Goal: Task Accomplishment & Management: Manage account settings

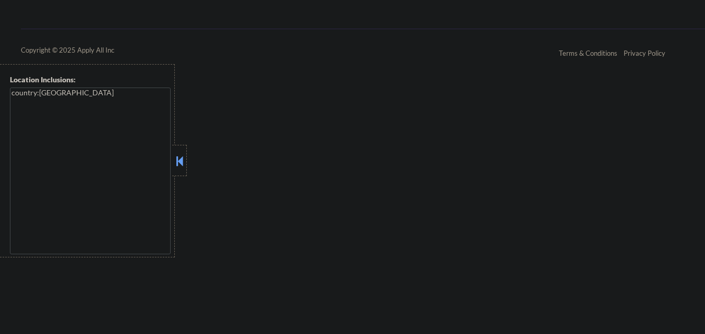
scroll to position [1063, 0]
select select ""pending""
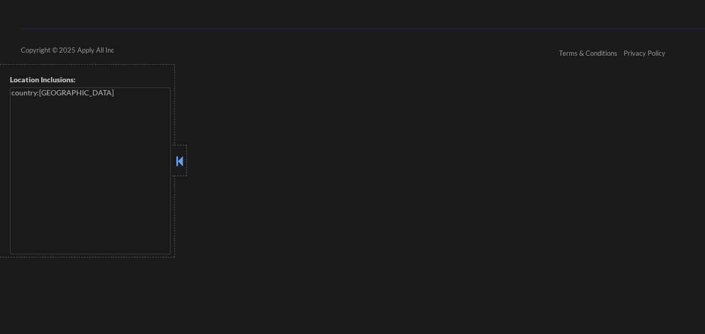
select select ""pending""
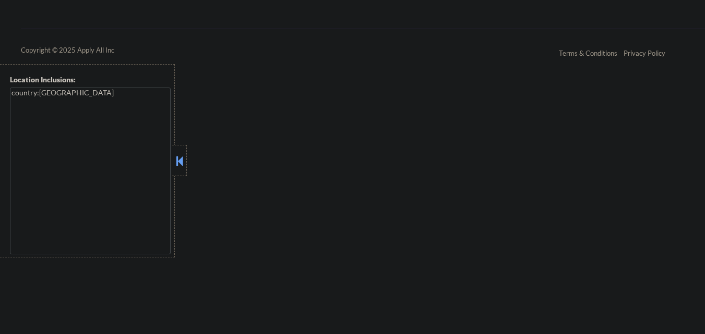
select select ""pending""
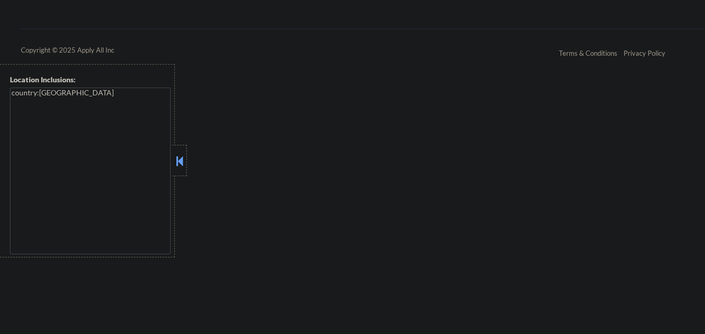
select select ""pending""
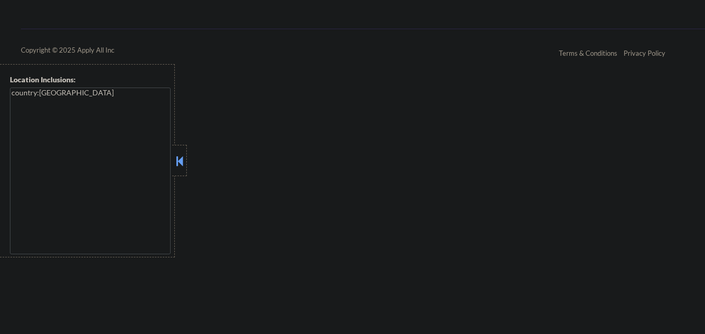
select select ""pending""
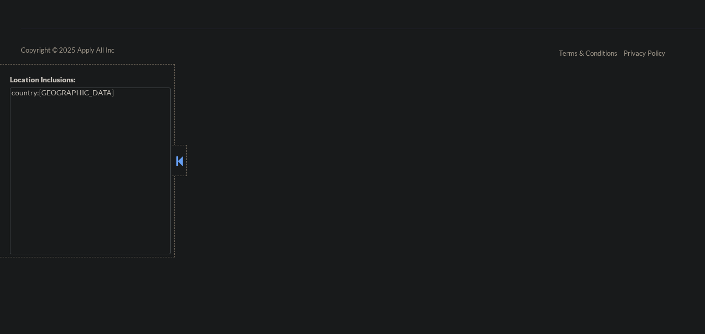
select select ""pending""
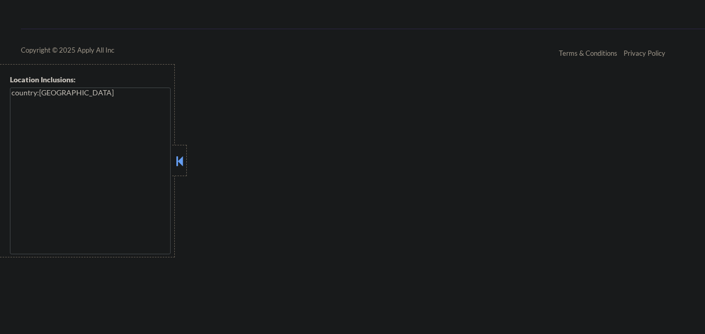
select select ""pending""
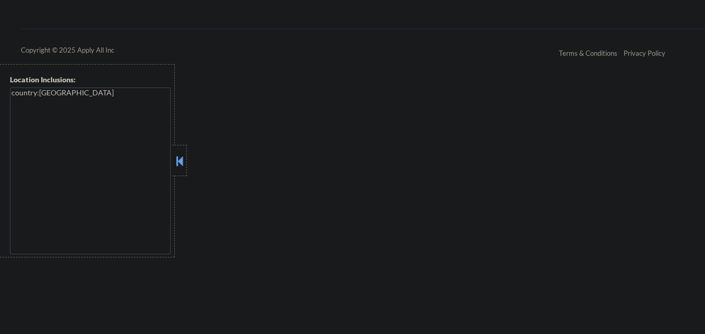
select select ""pending""
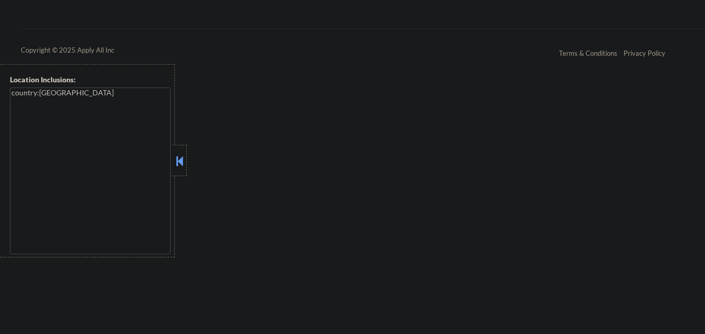
select select ""pending""
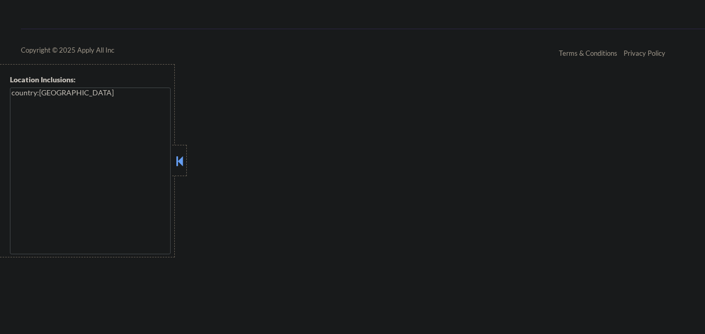
select select ""pending""
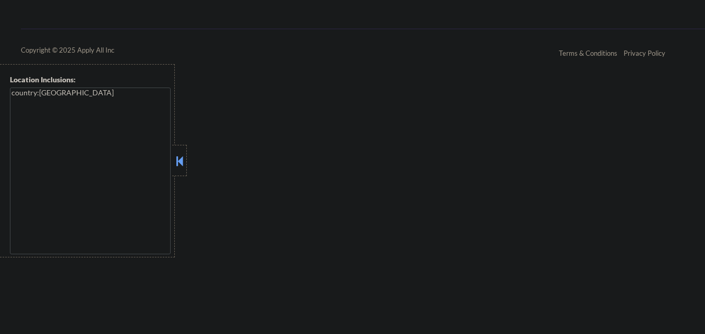
select select ""pending""
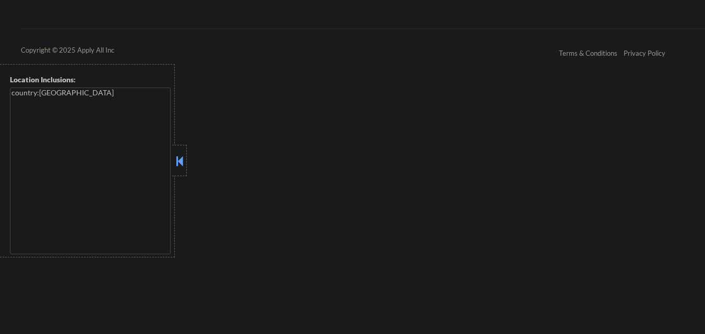
select select ""pending""
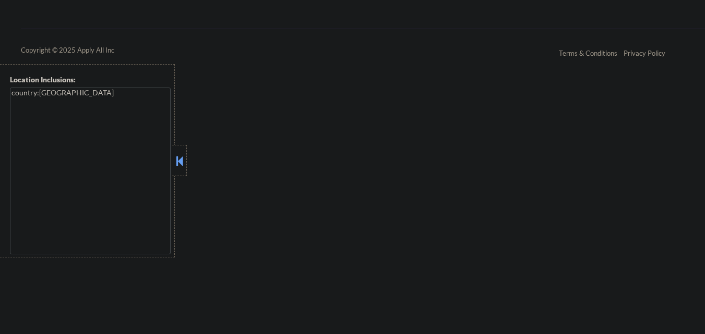
select select ""pending""
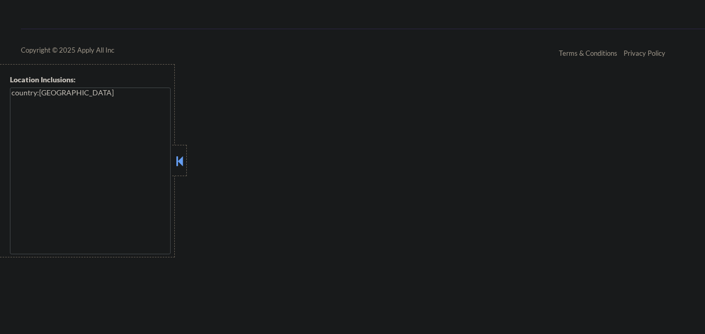
select select ""pending""
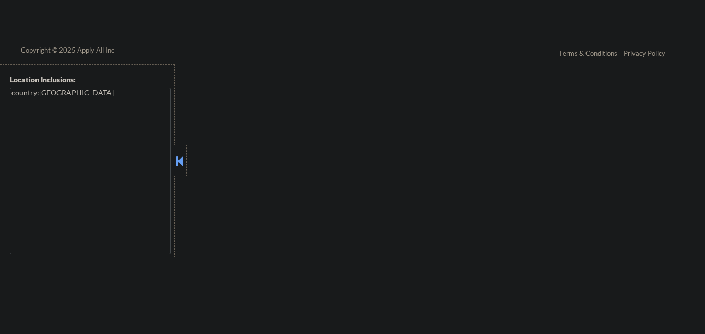
select select ""pending""
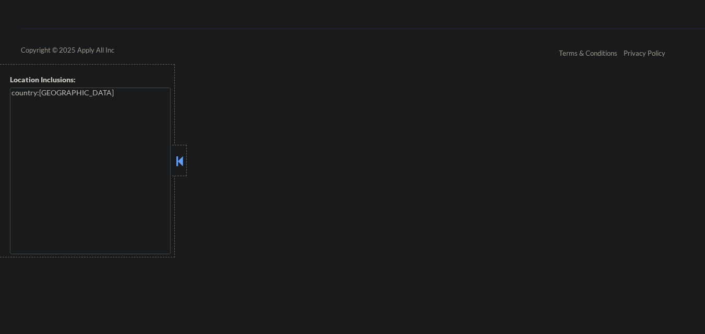
select select ""pending""
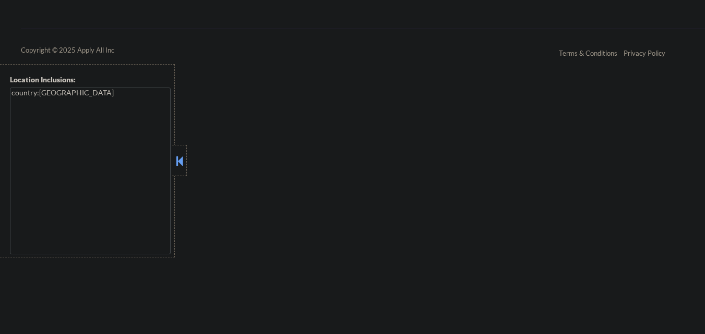
select select ""pending""
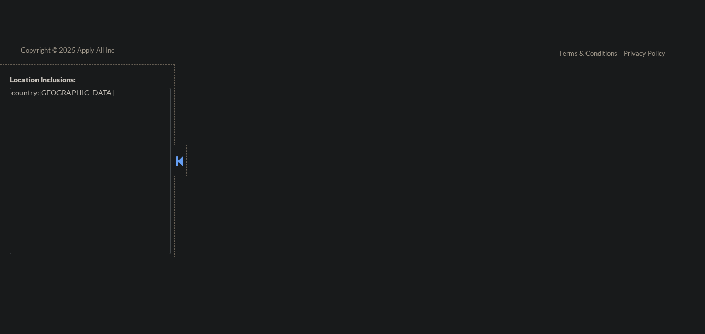
select select ""pending""
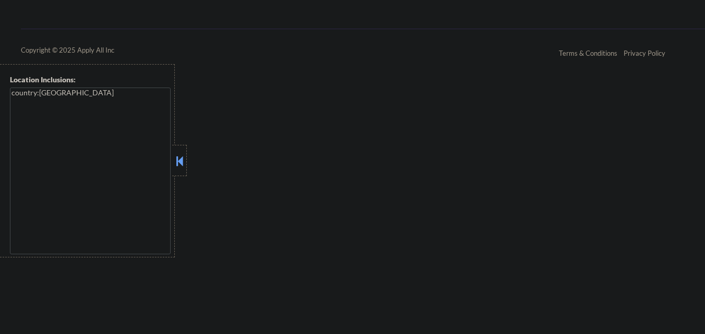
select select ""pending""
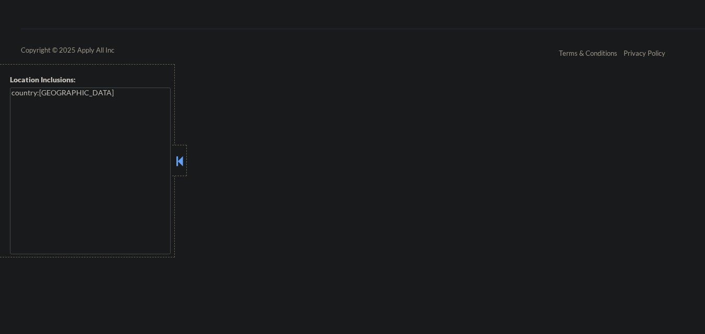
select select ""pending""
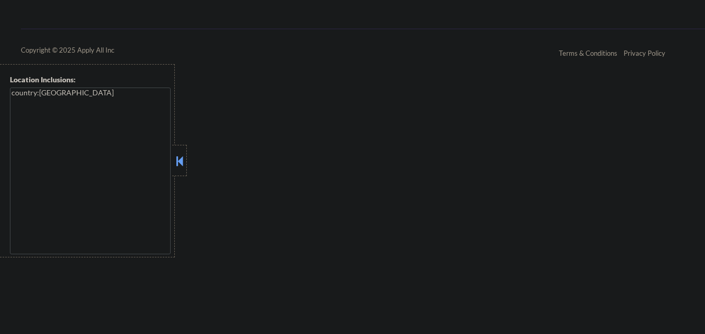
select select ""pending""
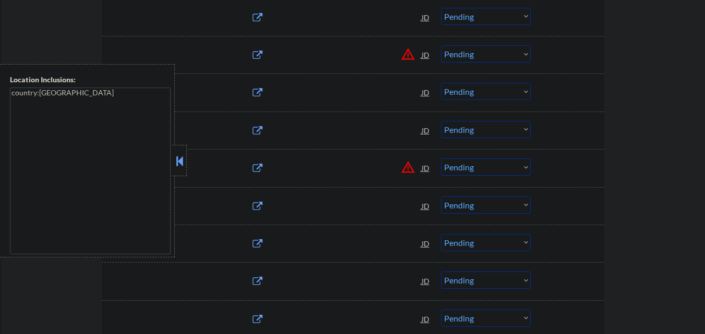
scroll to position [1012, 0]
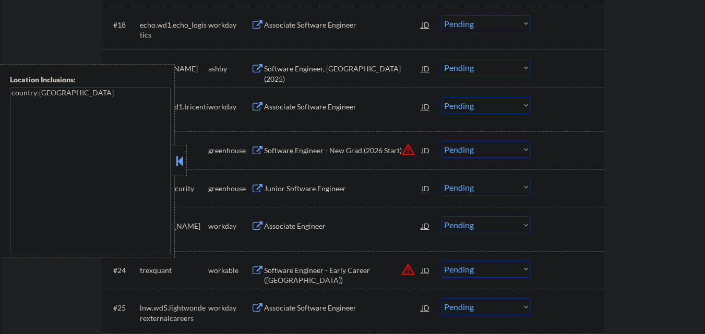
click at [179, 163] on button at bounding box center [179, 161] width 11 height 16
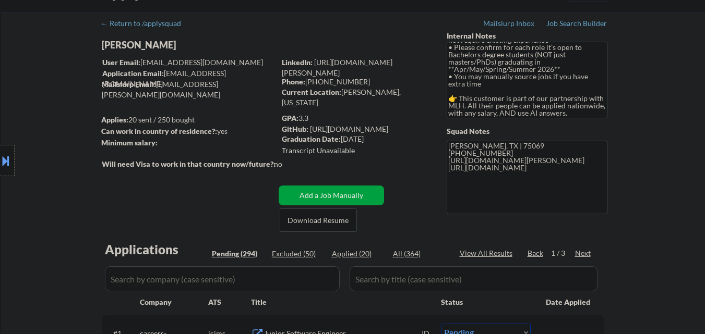
scroll to position [52, 0]
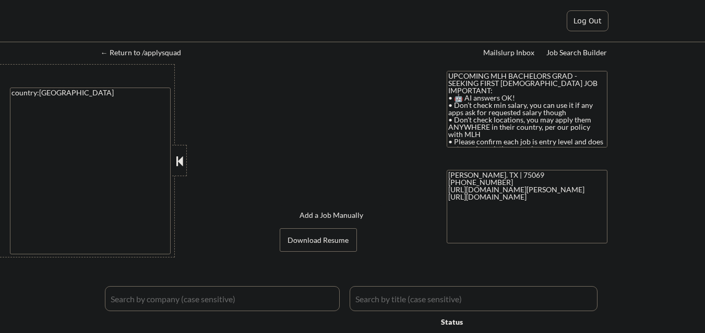
select select ""applied""
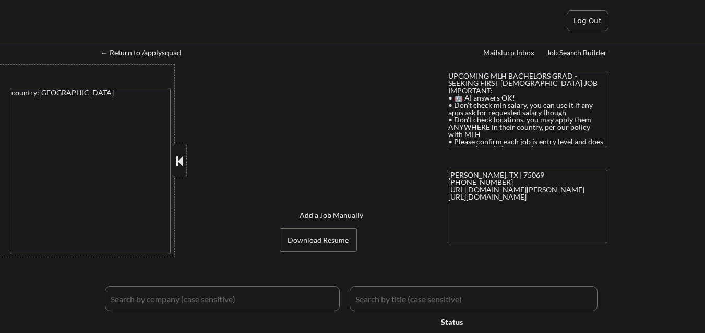
select select ""applied""
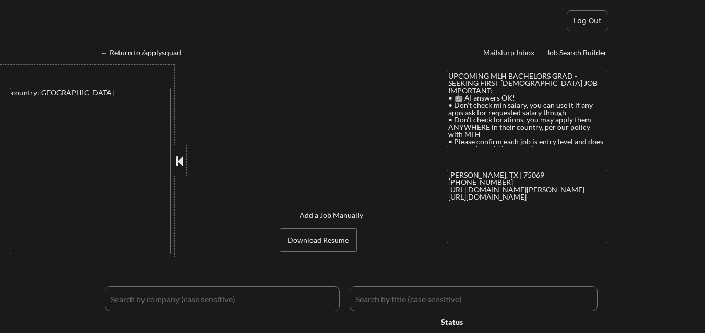
select select ""applied""
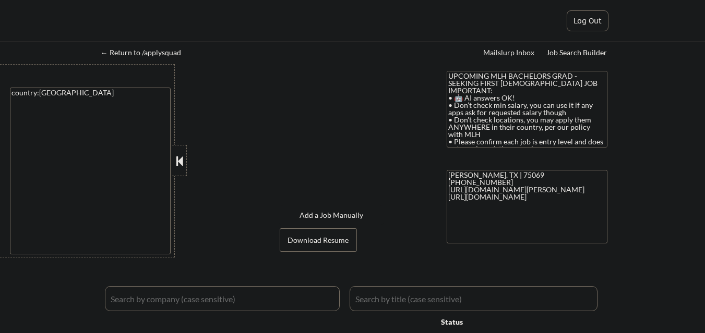
select select ""applied""
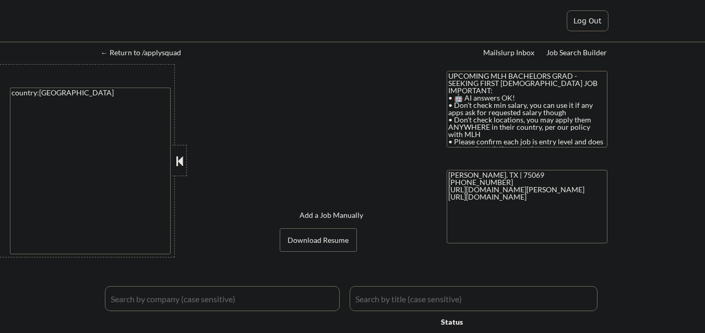
select select ""excluded__expired_""
select select ""pending""
select select ""excluded__expired_""
select select ""excluded__bad_match_""
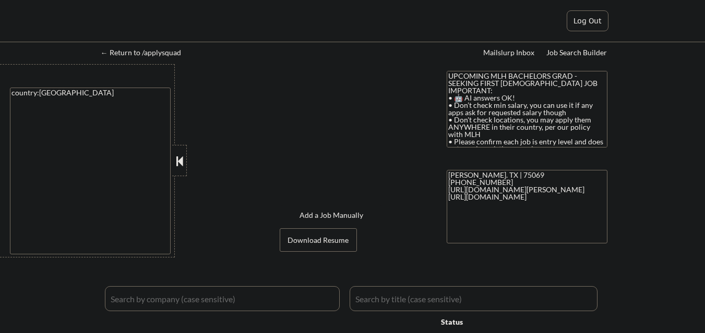
select select ""excluded__expired_""
select select ""pending""
select select ""excluded__bad_match_""
select select ""excluded__expired_""
select select ""pending""
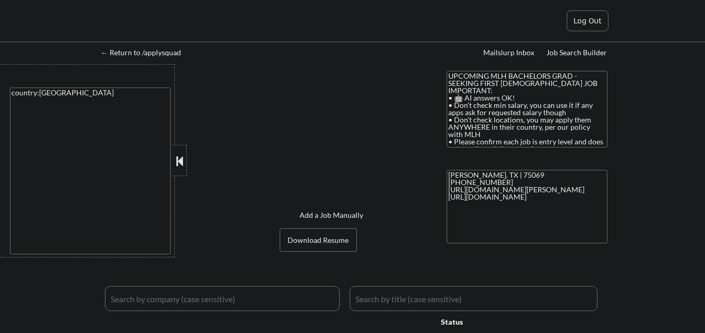
select select ""excluded__expired_""
select select ""pending""
select select ""excluded__bad_match_""
select select ""excluded__expired_""
select select ""pending""
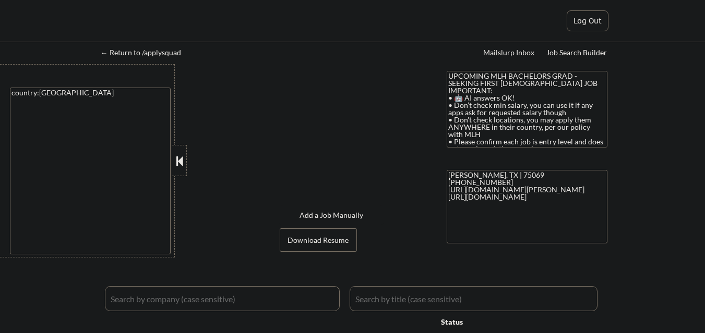
select select ""pending""
select select ""excluded__bad_match_""
select select ""pending""
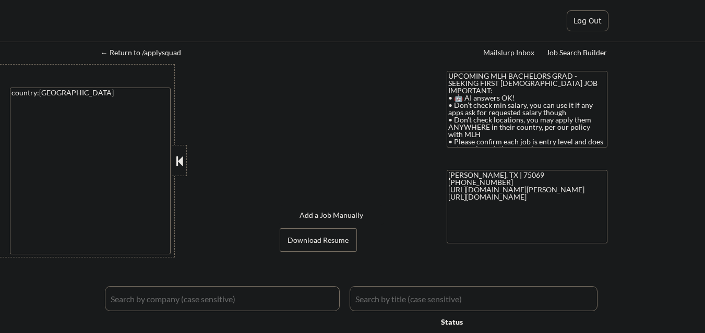
select select ""pending""
select select ""excluded__bad_match_""
select select ""pending""
select select ""excluded__expired_""
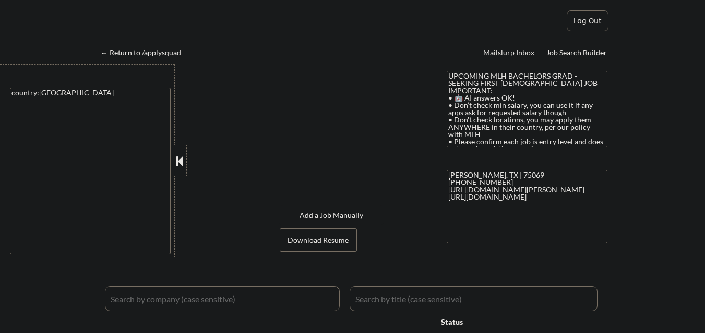
select select ""excluded__bad_match_""
select select ""pending""
select select ""excluded__expired_""
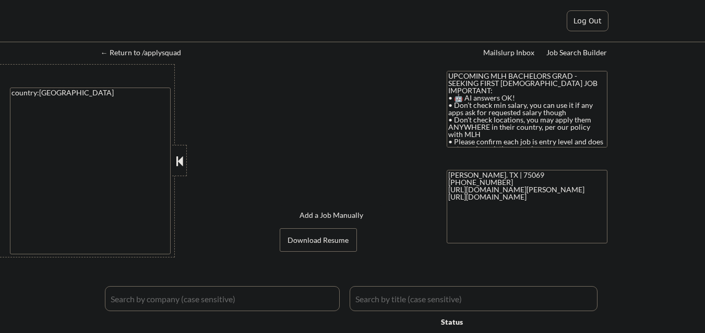
select select ""pending""
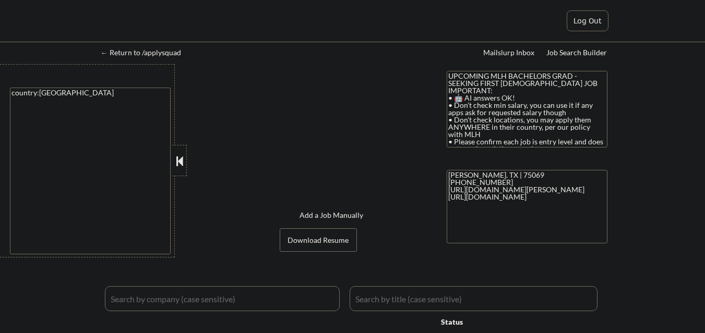
select select ""pending""
select select ""excluded__bad_match_""
select select ""pending""
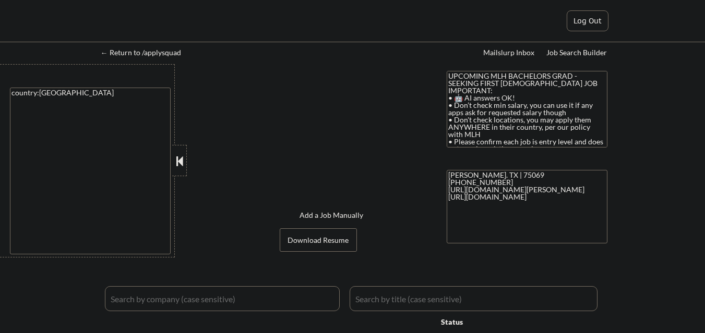
select select ""excluded__bad_match_""
select select ""pending""
select select ""excluded__bad_match_""
select select ""pending""
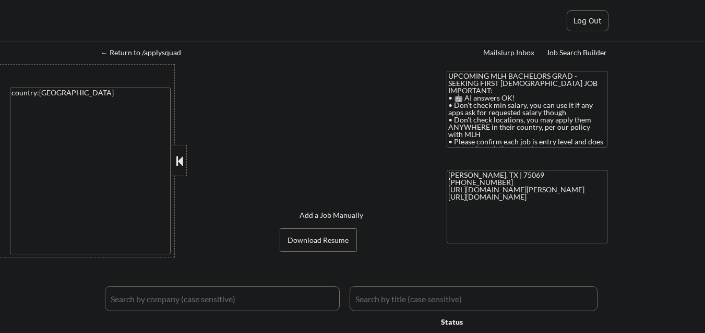
select select ""pending""
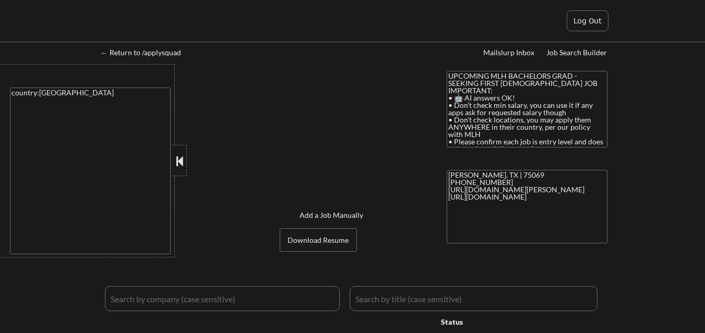
select select ""pending""
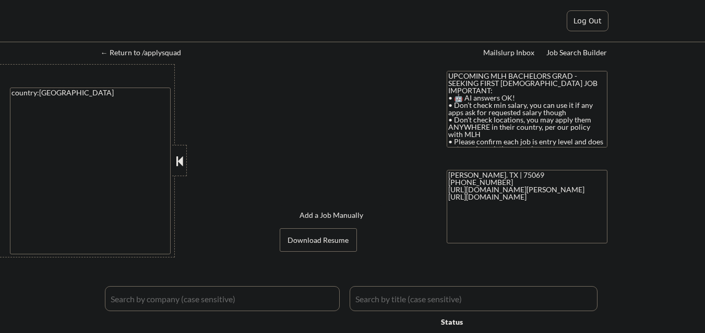
select select ""pending""
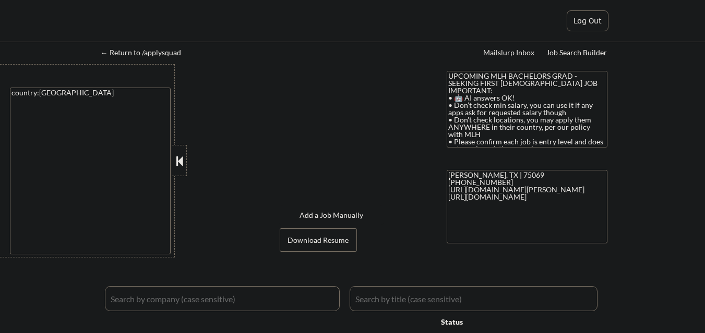
select select ""pending""
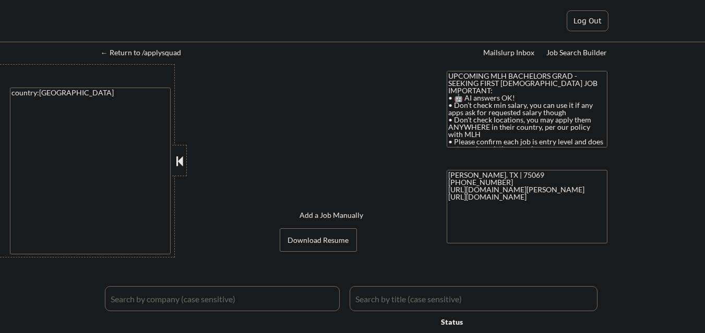
select select ""pending""
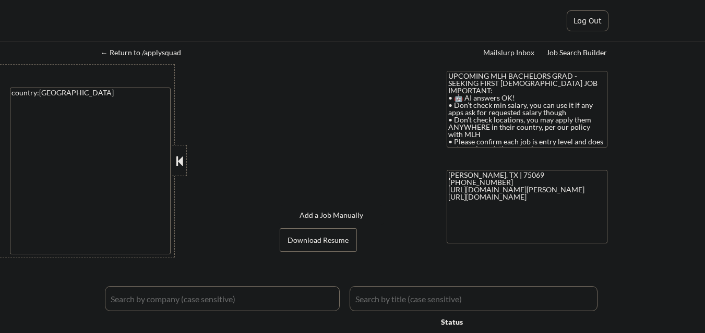
select select ""pending""
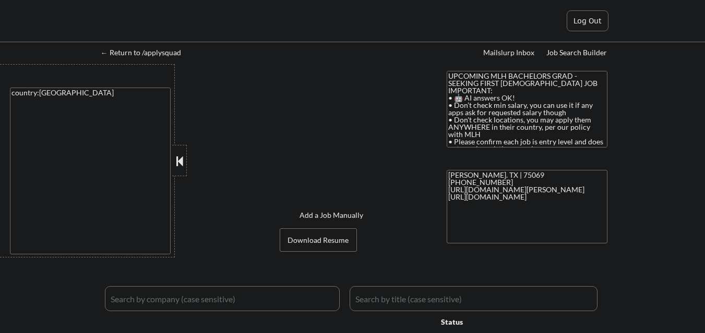
select select ""pending""
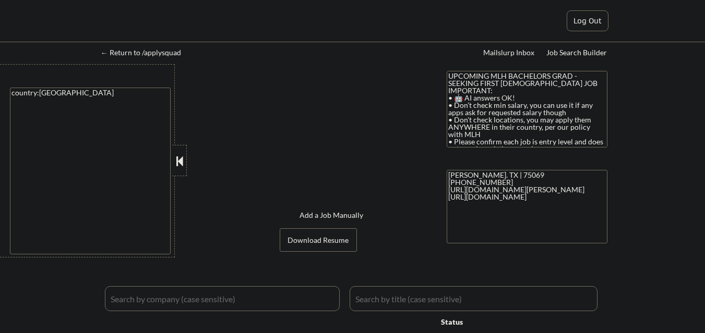
select select ""pending""
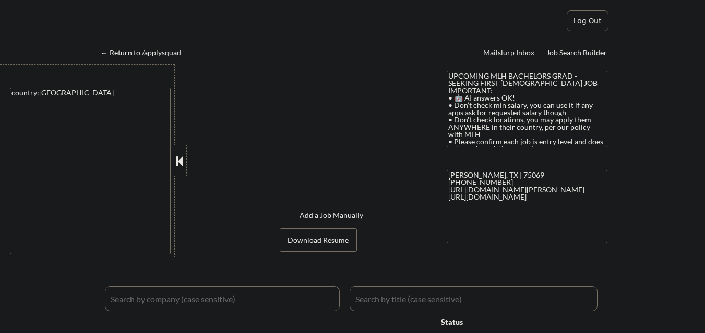
select select ""pending""
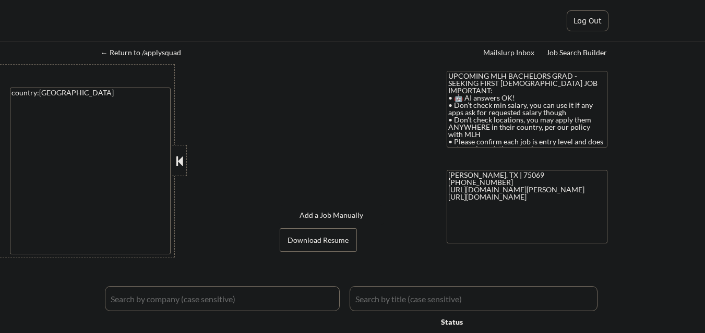
select select ""pending""
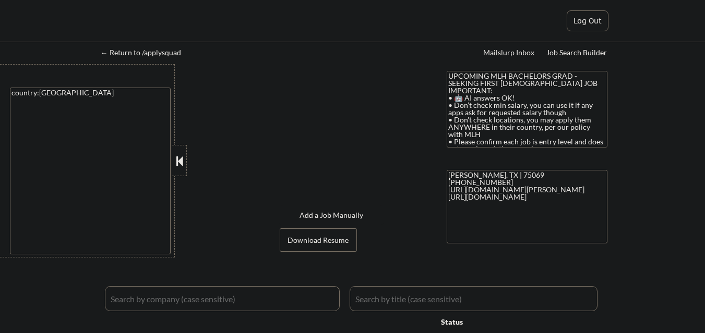
select select ""pending""
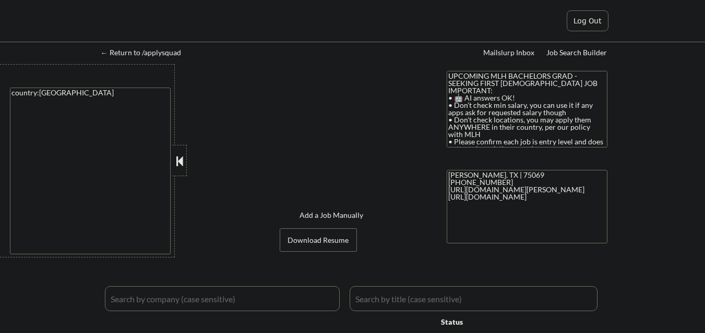
select select ""pending""
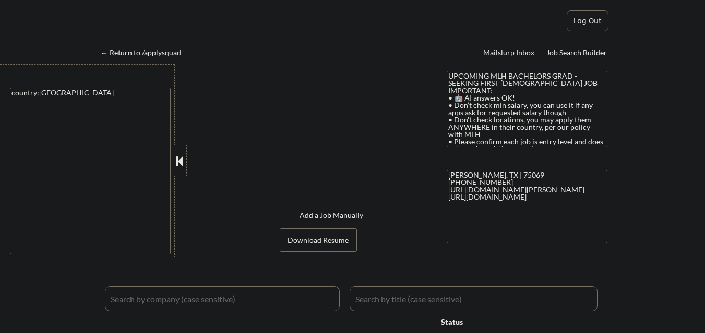
select select ""pending""
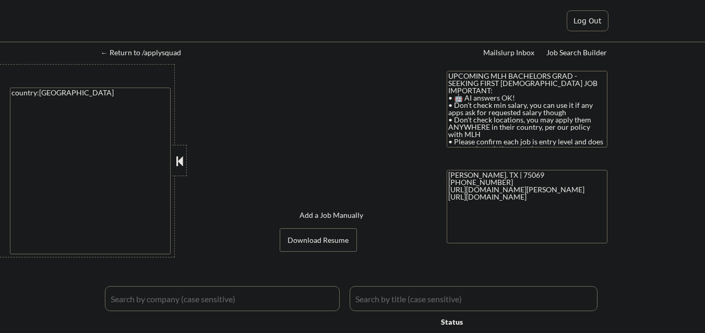
select select ""pending""
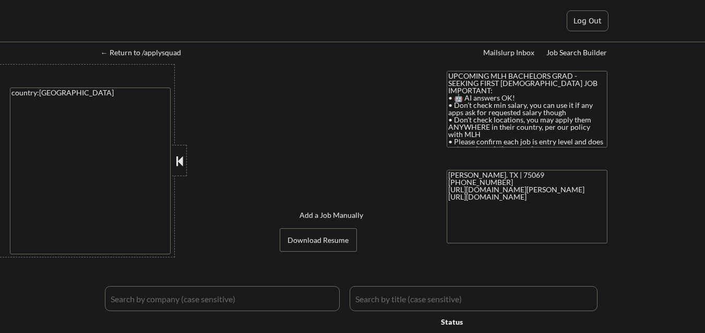
select select ""pending""
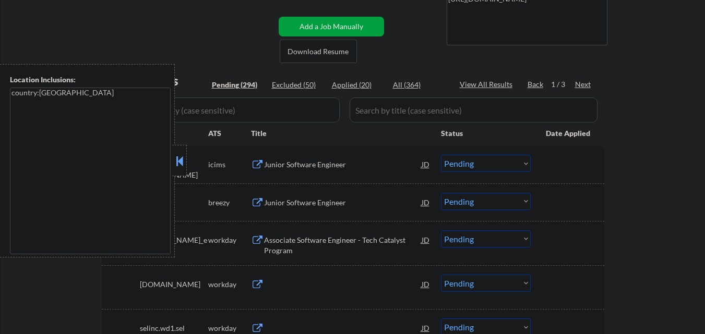
scroll to position [198, 0]
click at [177, 153] on button at bounding box center [179, 161] width 11 height 16
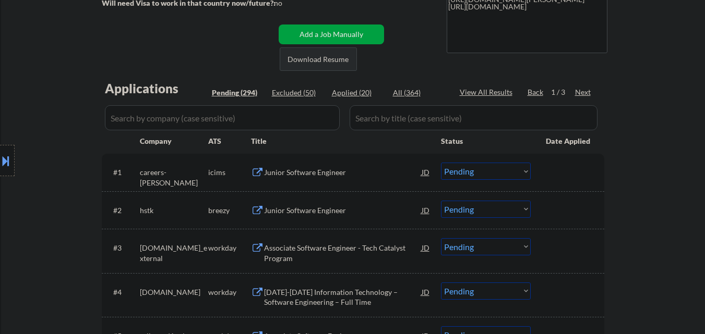
scroll to position [0, 0]
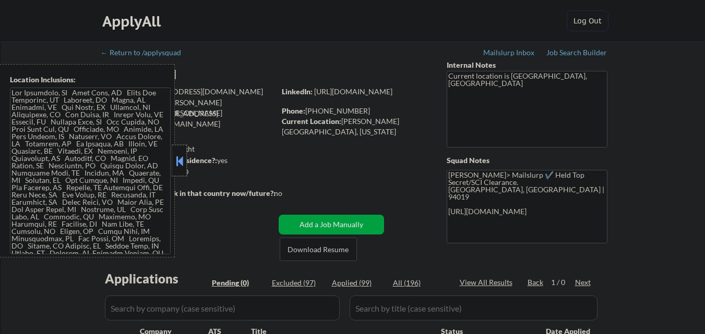
click at [179, 171] on div at bounding box center [179, 160] width 15 height 31
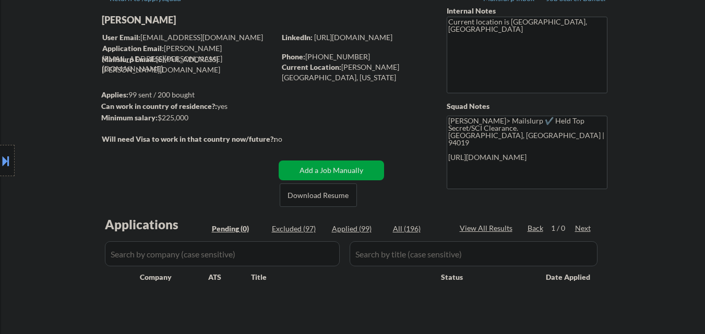
scroll to position [104, 0]
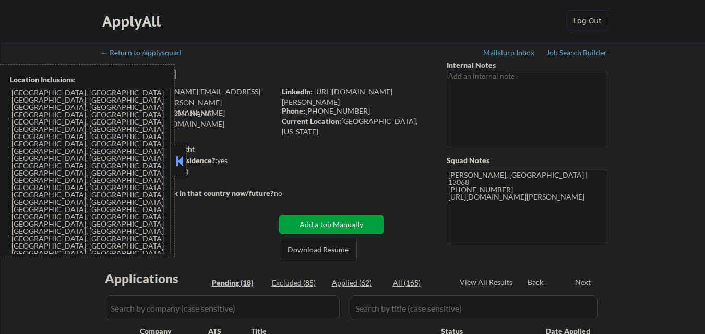
click at [183, 164] on button at bounding box center [179, 161] width 11 height 16
select select ""pending""
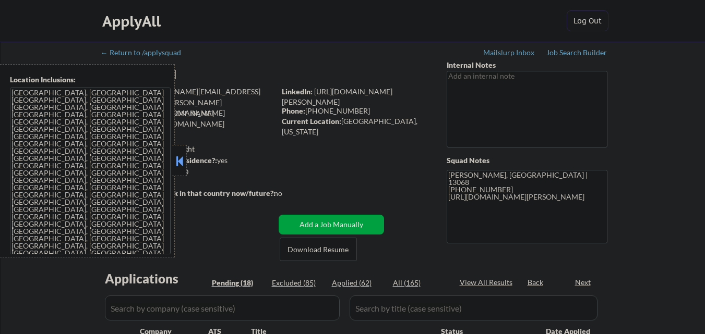
select select ""pending""
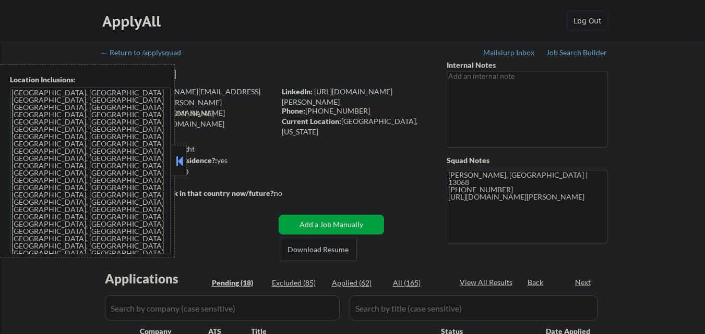
select select ""pending""
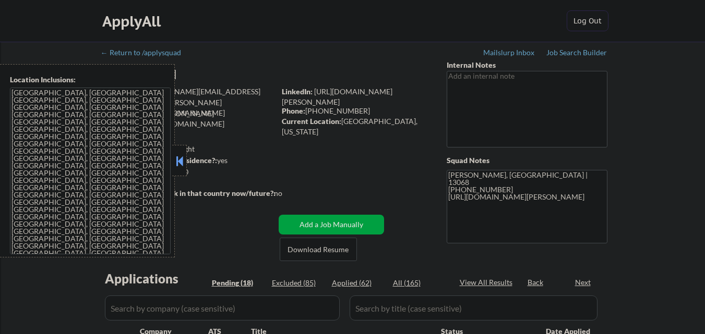
select select ""pending""
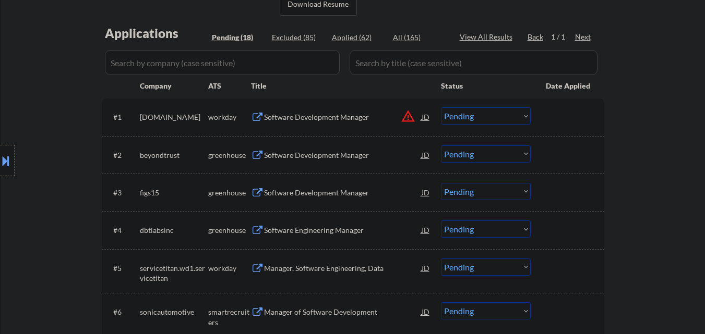
scroll to position [261, 0]
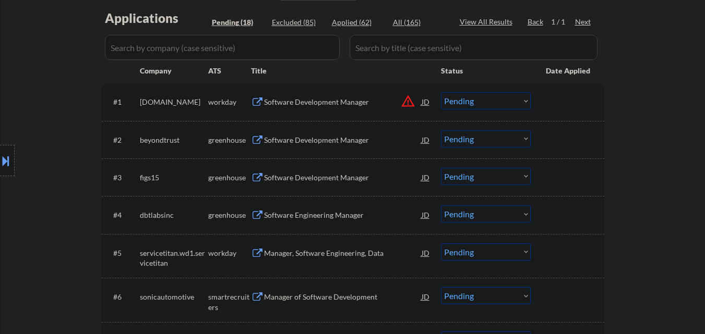
click at [334, 131] on div "Software Development Manager" at bounding box center [343, 139] width 158 height 19
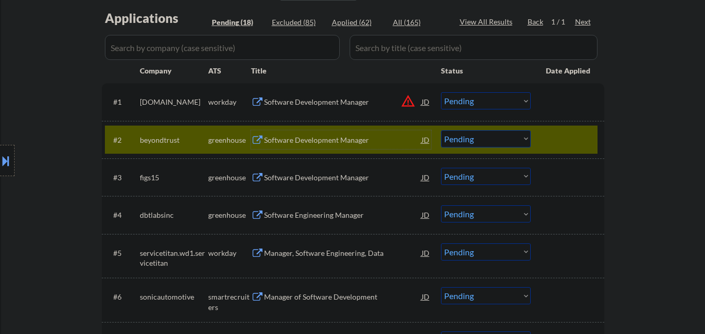
click at [516, 139] on select "Choose an option... Pending Applied Excluded (Questions) Excluded (Expired) Exc…" at bounding box center [486, 138] width 90 height 17
click at [441, 130] on select "Choose an option... Pending Applied Excluded (Questions) Excluded (Expired) Exc…" at bounding box center [486, 138] width 90 height 17
click at [561, 137] on div at bounding box center [569, 139] width 46 height 19
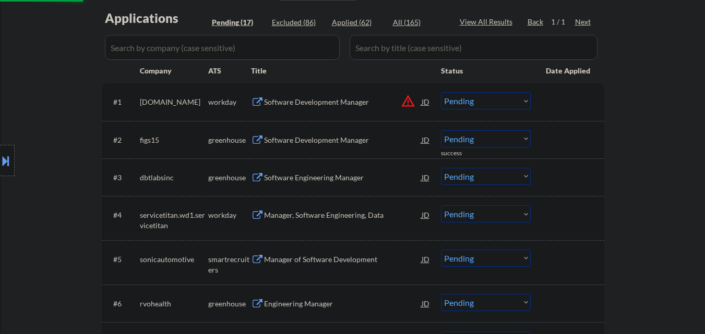
click at [342, 138] on div "Software Development Manager" at bounding box center [343, 140] width 158 height 10
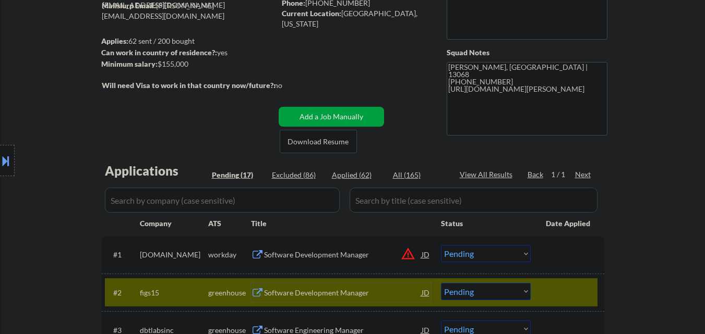
scroll to position [0, 0]
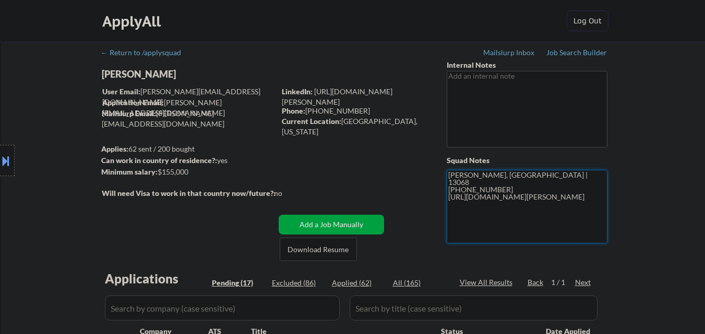
click at [506, 183] on textarea "Frank Freeville, NY | 13068 (716) 548-0601 https://www.linkedin.com/in/sam-boua…" at bounding box center [526, 207] width 161 height 74
click at [464, 182] on textarea "Frank Freeville, NY | 13068 (716) 548-0601 https://www.linkedin.com/in/sam-boua…" at bounding box center [526, 207] width 161 height 74
drag, startPoint x: 464, startPoint y: 182, endPoint x: 482, endPoint y: 181, distance: 18.3
click at [482, 181] on textarea "Frank Freeville, NY | 13068 (716) 548-0601 https://www.linkedin.com/in/sam-boua…" at bounding box center [526, 207] width 161 height 74
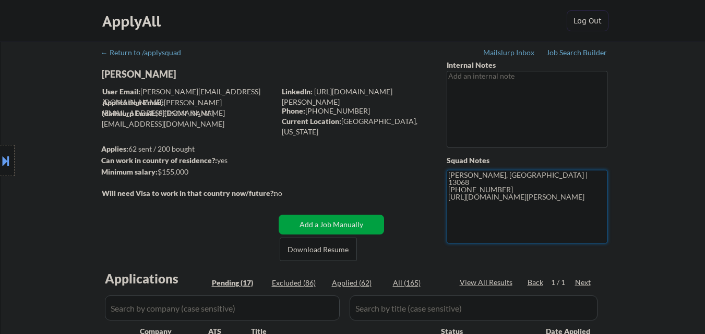
click at [483, 198] on textarea "Frank Freeville, NY | 13068 (716) 548-0601 https://www.linkedin.com/in/sam-boua…" at bounding box center [526, 207] width 161 height 74
click at [484, 198] on textarea "Frank Freeville, NY | 13068 (716) 548-0601 https://www.linkedin.com/in/sam-boua…" at bounding box center [526, 207] width 161 height 74
click at [481, 188] on textarea "Frank Freeville, NY | 13068 (716) 548-0601 https://www.linkedin.com/in/sam-boua…" at bounding box center [526, 207] width 161 height 74
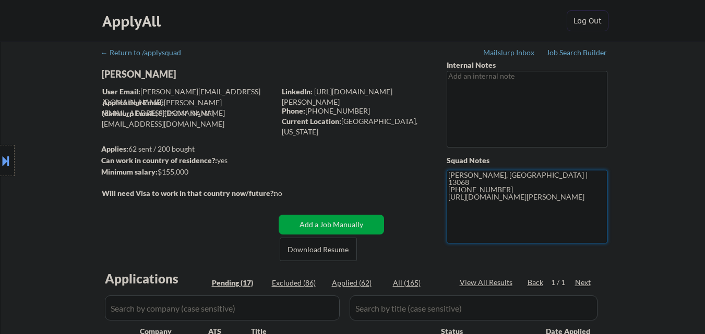
click at [504, 198] on textarea "Frank Freeville, NY | 13068 (716) 548-0601 https://www.linkedin.com/in/sam-boua…" at bounding box center [526, 207] width 161 height 74
click at [182, 114] on div "Location Inclusions: Ithaca, NY Lansing, NY Cayuga Heights, NY Forest Home, NY …" at bounding box center [93, 161] width 187 height 194
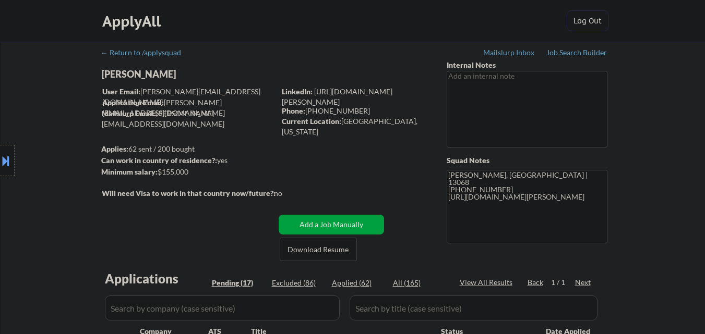
click at [182, 114] on div "Location Inclusions: Ithaca, NY Lansing, NY Cayuga Heights, NY Forest Home, NY …" at bounding box center [93, 161] width 187 height 194
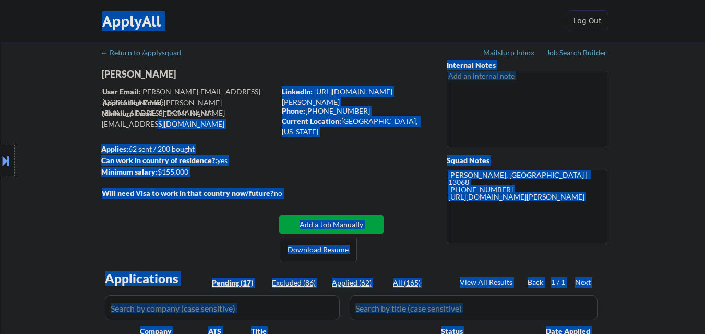
drag, startPoint x: 249, startPoint y: 114, endPoint x: 157, endPoint y: 111, distance: 92.4
click at [157, 111] on body "← Return to /applysquad Mailslurp Inbox Job Search Builder Sam Bouabane User Em…" at bounding box center [352, 167] width 705 height 334
click at [59, 94] on div "Location Inclusions: Ithaca, NY Lansing, NY Cayuga Heights, NY Forest Home, NY …" at bounding box center [93, 161] width 187 height 194
drag, startPoint x: 247, startPoint y: 115, endPoint x: 158, endPoint y: 113, distance: 89.7
click at [158, 113] on body "← Return to /applysquad Mailslurp Inbox Job Search Builder Sam Bouabane User Em…" at bounding box center [352, 167] width 705 height 334
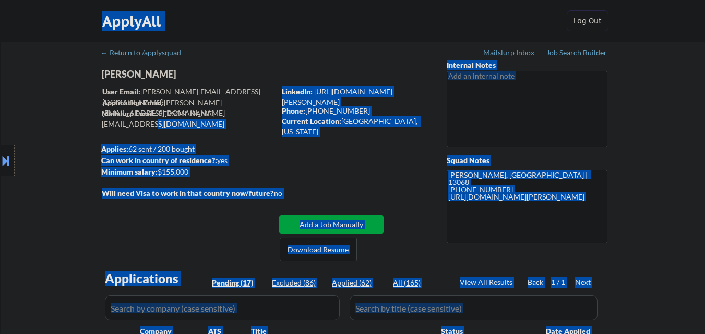
click at [159, 113] on div "Location Inclusions: Ithaca, NY Lansing, NY Cayuga Heights, NY Forest Home, NY …" at bounding box center [93, 161] width 187 height 194
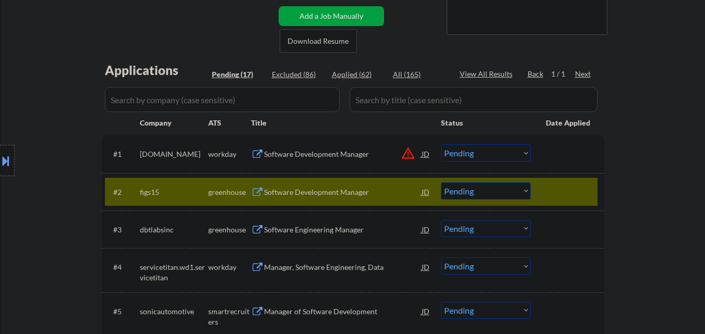
scroll to position [261, 0]
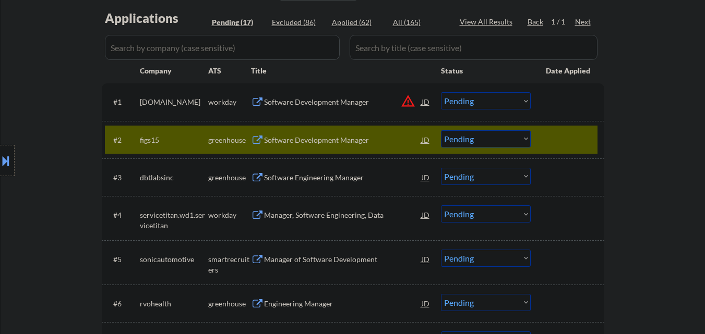
click at [471, 144] on select "Choose an option... Pending Applied Excluded (Questions) Excluded (Expired) Exc…" at bounding box center [486, 138] width 90 height 17
click at [441, 130] on select "Choose an option... Pending Applied Excluded (Questions) Excluded (Expired) Exc…" at bounding box center [486, 138] width 90 height 17
click at [558, 136] on div at bounding box center [569, 139] width 46 height 19
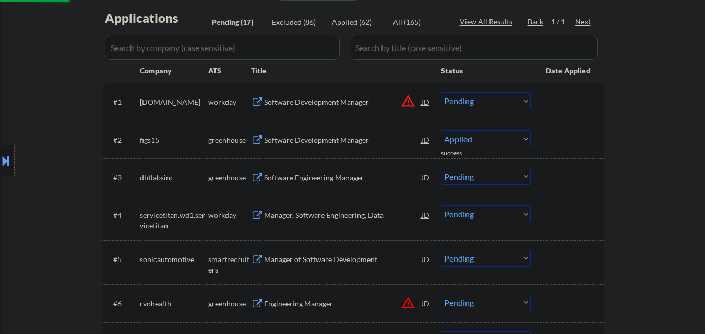
select select ""pending""
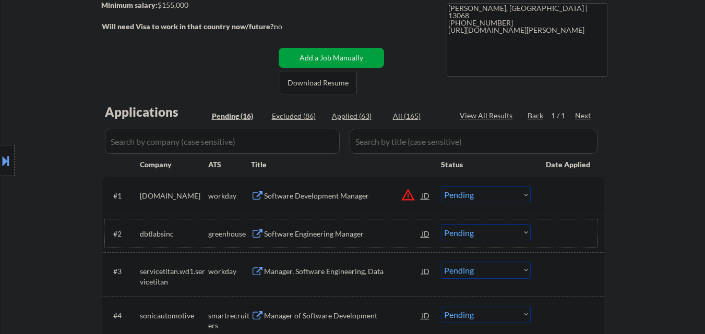
scroll to position [156, 0]
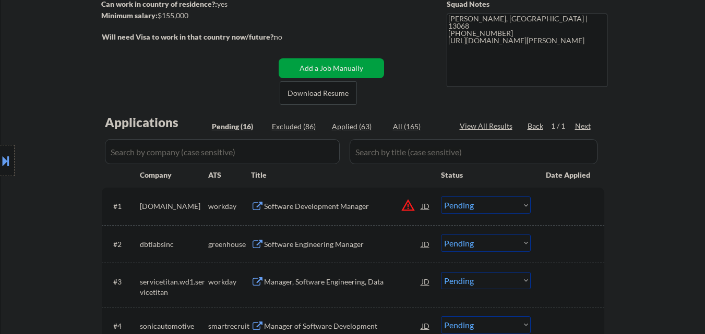
click at [68, 240] on div "Location Inclusions: Ithaca, NY Lansing, NY Cayuga Heights, NY Forest Home, NY …" at bounding box center [93, 161] width 187 height 194
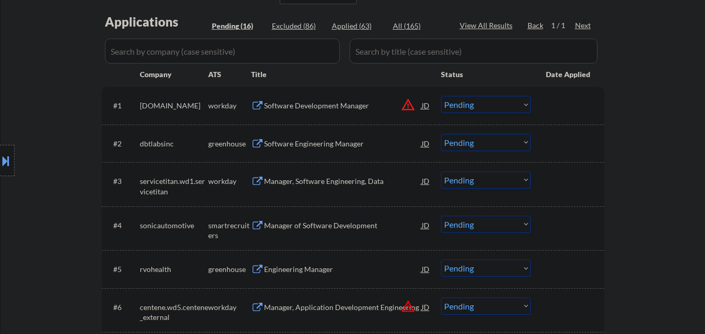
scroll to position [261, 0]
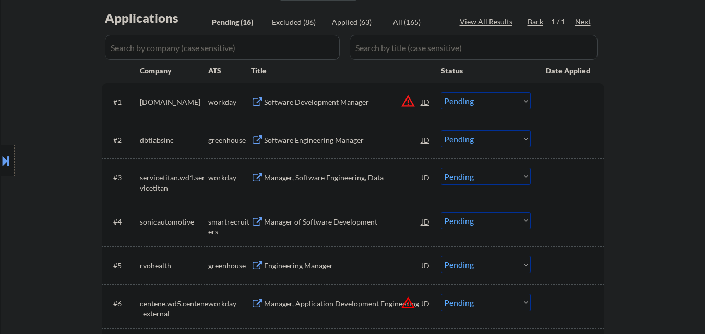
click at [50, 131] on div "Location Inclusions: Ithaca, NY Lansing, NY Cayuga Heights, NY Forest Home, NY …" at bounding box center [93, 161] width 187 height 194
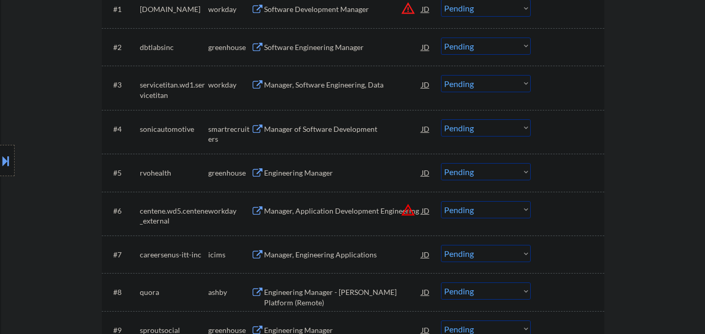
scroll to position [365, 0]
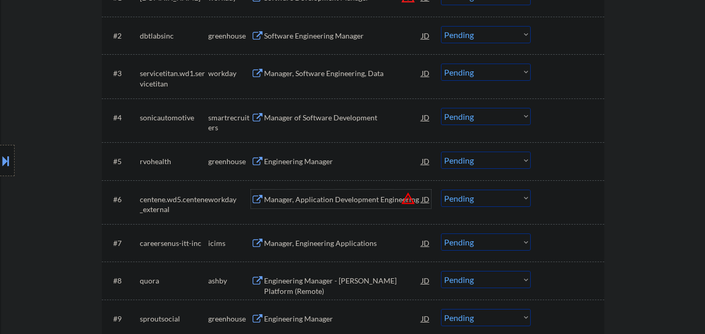
click at [373, 201] on div "Manager, Application Development Engineering" at bounding box center [343, 200] width 158 height 10
